Goal: Navigation & Orientation: Find specific page/section

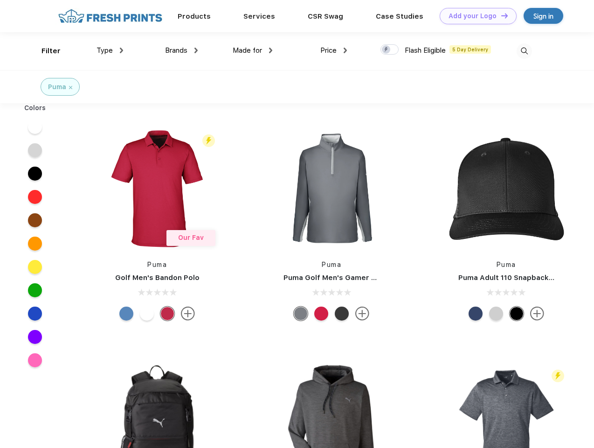
click at [475, 16] on link "Add your Logo Design Tool" at bounding box center [478, 16] width 77 height 16
click at [0, 0] on div "Design Tool" at bounding box center [0, 0] width 0 height 0
click at [500, 15] on link "Add your Logo Design Tool" at bounding box center [478, 16] width 77 height 16
click at [45, 51] on div "Filter" at bounding box center [51, 51] width 19 height 11
click at [110, 50] on span "Type" at bounding box center [105, 50] width 16 height 8
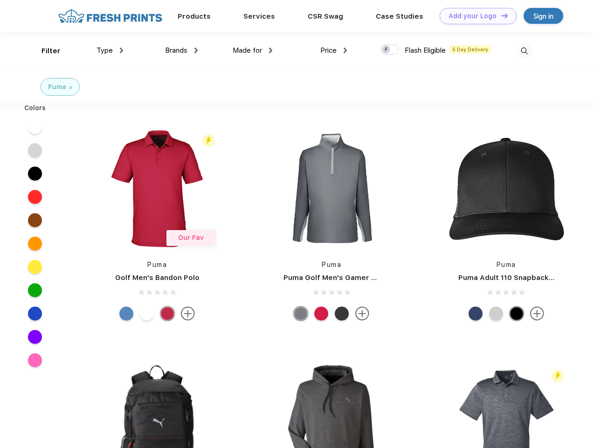
click at [181, 50] on span "Brands" at bounding box center [176, 50] width 22 height 8
click at [253, 50] on span "Made for" at bounding box center [247, 50] width 29 height 8
click at [334, 50] on span "Price" at bounding box center [328, 50] width 16 height 8
click at [390, 50] on div at bounding box center [390, 49] width 18 height 10
click at [387, 50] on input "checkbox" at bounding box center [384, 47] width 6 height 6
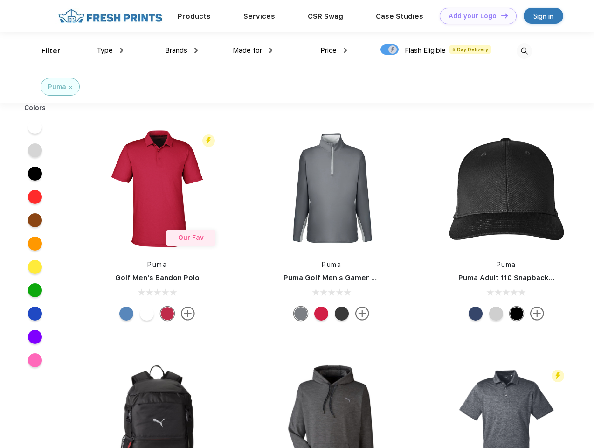
click at [524, 51] on img at bounding box center [524, 50] width 15 height 15
